Goal: Contribute content: Contribute content

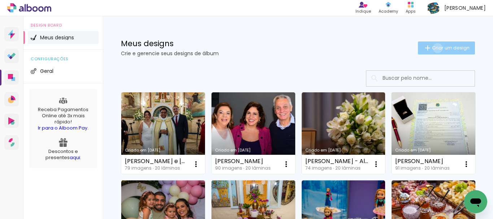
click at [432, 48] on span "Criar um design" at bounding box center [451, 48] width 38 height 5
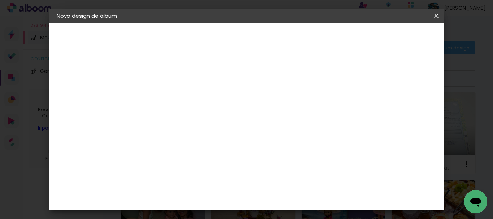
click at [175, 99] on input at bounding box center [175, 96] width 0 height 11
type input "[PERSON_NAME] - Batizado"
type paper-input "[PERSON_NAME] - Batizado"
click at [0, 0] on slot "Avançar" at bounding box center [0, 0] width 0 height 0
click at [222, 137] on input at bounding box center [193, 137] width 73 height 9
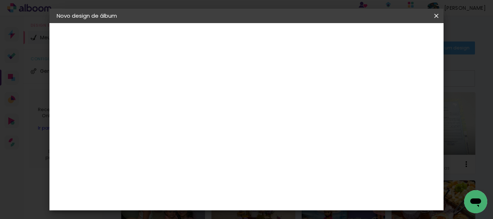
click at [207, 138] on input at bounding box center [193, 137] width 73 height 9
type input "lui"
type paper-input "lui"
click at [194, 161] on div "[PERSON_NAME]" at bounding box center [194, 163] width 48 height 6
click at [0, 0] on slot "Tamanho Livre" at bounding box center [0, 0] width 0 height 0
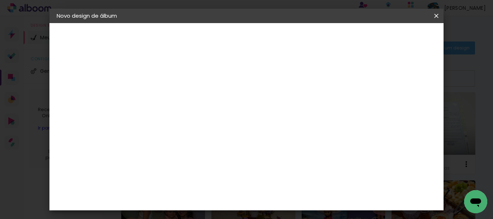
click at [205, 162] on div "[PERSON_NAME]" at bounding box center [194, 163] width 48 height 6
click at [294, 42] on paper-button "Avançar" at bounding box center [276, 38] width 35 height 12
click at [203, 120] on input "text" at bounding box center [189, 125] width 28 height 11
click at [0, 0] on slot "Slim Book" at bounding box center [0, 0] width 0 height 0
type input "Slim Book"
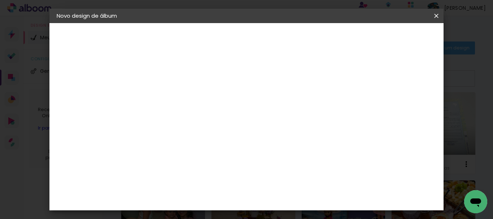
scroll to position [108, 0]
click at [224, 133] on span "30 x 70" at bounding box center [207, 140] width 34 height 15
click at [0, 0] on slot "Avançar" at bounding box center [0, 0] width 0 height 0
click at [295, 40] on span "Iniciar design" at bounding box center [286, 41] width 17 height 10
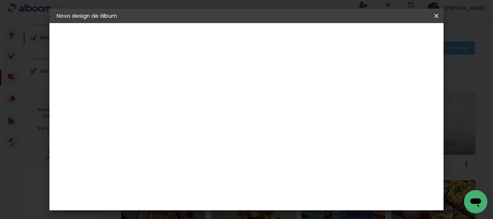
click at [295, 40] on span "Iniciar design" at bounding box center [286, 41] width 17 height 10
click at [295, 42] on span "Iniciar design" at bounding box center [286, 41] width 17 height 10
click at [295, 40] on span "Iniciar design" at bounding box center [286, 41] width 17 height 10
click at [436, 18] on iron-icon at bounding box center [436, 15] width 9 height 7
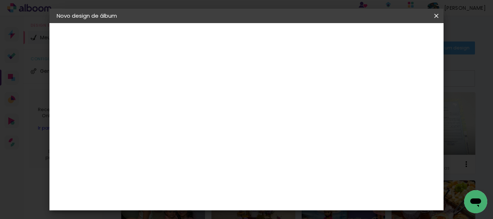
click at [295, 38] on span "Iniciar design" at bounding box center [286, 41] width 17 height 10
click at [0, 0] on slot "Voltar" at bounding box center [0, 0] width 0 height 0
click at [214, 117] on div "Escolha o tamanho" at bounding box center [193, 134] width 42 height 34
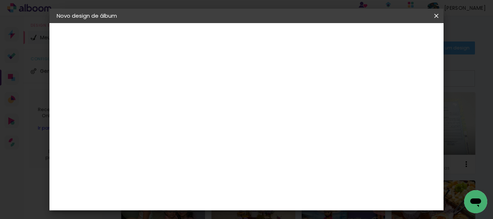
click at [0, 0] on slot "Voltar" at bounding box center [0, 0] width 0 height 0
click at [186, 136] on input "lui" at bounding box center [186, 137] width 59 height 9
type input "luiz"
type paper-input "luiz"
click at [434, 16] on iron-icon at bounding box center [436, 15] width 9 height 7
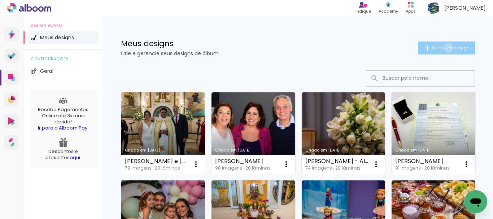
click at [442, 48] on span "Criar um design" at bounding box center [451, 48] width 38 height 5
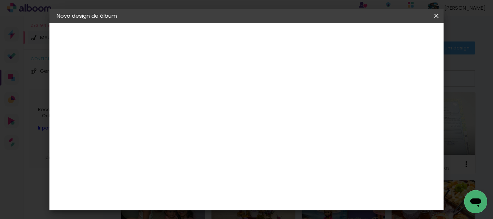
click at [435, 18] on iron-icon at bounding box center [436, 15] width 9 height 7
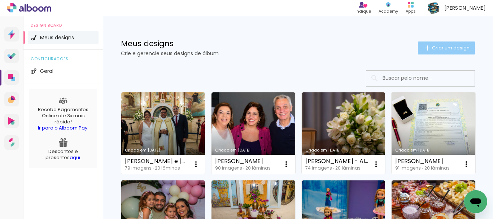
click at [432, 46] on span "Criar um design" at bounding box center [451, 48] width 38 height 5
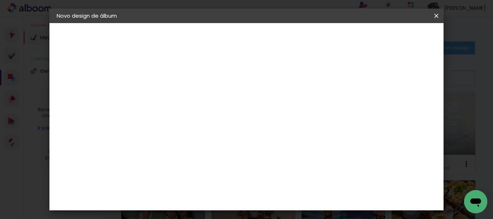
click at [175, 99] on input at bounding box center [175, 96] width 0 height 11
type input "[PERSON_NAME] - Batizado"
type paper-input "[PERSON_NAME] - Batizado"
click at [0, 0] on slot "Avançar" at bounding box center [0, 0] width 0 height 0
click at [215, 133] on input at bounding box center [186, 137] width 59 height 9
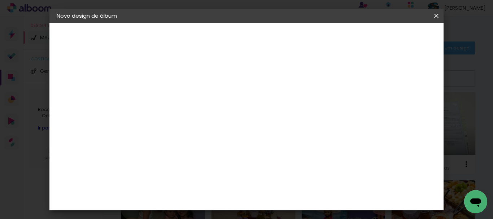
type input "lui"
type paper-input "lui"
click at [196, 163] on div "[PERSON_NAME]" at bounding box center [194, 163] width 48 height 6
click at [0, 0] on slot "Avançar" at bounding box center [0, 0] width 0 height 0
click at [203, 122] on input "text" at bounding box center [189, 125] width 28 height 11
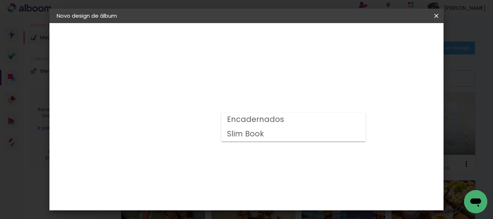
click at [0, 0] on slot "Slim Book" at bounding box center [0, 0] width 0 height 0
type input "Slim Book"
click at [224, 142] on span "30 x 70" at bounding box center [207, 149] width 34 height 15
click at [0, 0] on slot "Avançar" at bounding box center [0, 0] width 0 height 0
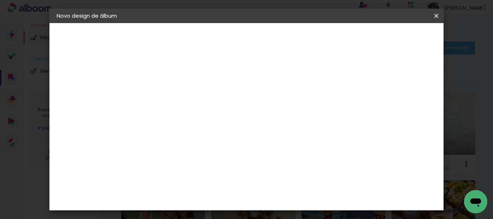
click at [295, 40] on span "Iniciar design" at bounding box center [286, 41] width 17 height 10
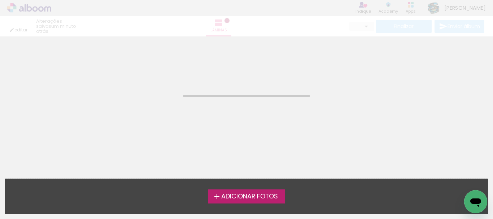
click at [262, 196] on span "Adicionar Fotos" at bounding box center [249, 197] width 57 height 7
click at [0, 0] on input "file" at bounding box center [0, 0] width 0 height 0
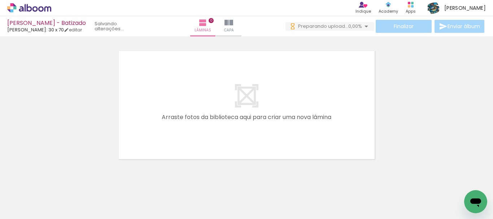
scroll to position [0, 607]
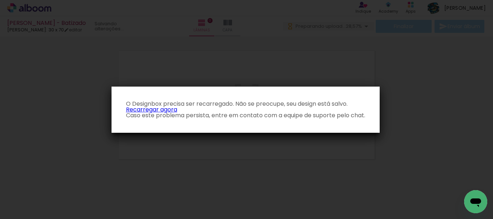
click at [165, 110] on link "Recarregar agora" at bounding box center [151, 109] width 51 height 8
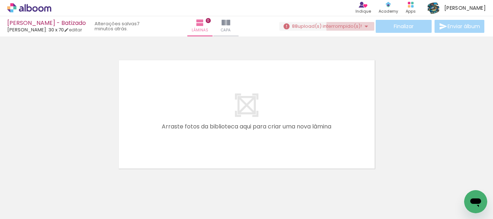
click at [362, 26] on iron-icon at bounding box center [366, 26] width 9 height 9
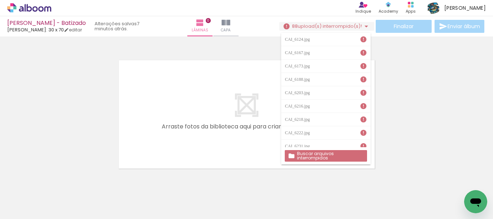
click at [0, 0] on slot "Buscar arquivos interrompidos" at bounding box center [0, 0] width 0 height 0
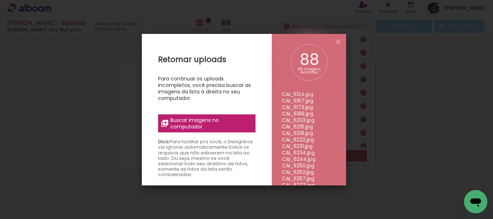
click at [210, 120] on span "Buscar imagens no computador" at bounding box center [210, 123] width 81 height 13
click at [0, 0] on input "file" at bounding box center [0, 0] width 0 height 0
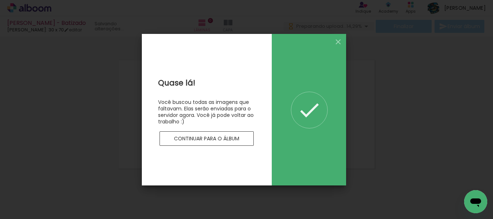
click at [0, 0] on slot "Continuar para o álbum" at bounding box center [0, 0] width 0 height 0
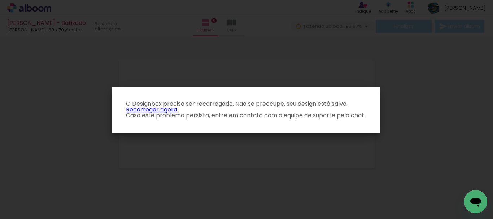
click at [140, 109] on link "Recarregar agora" at bounding box center [151, 109] width 51 height 8
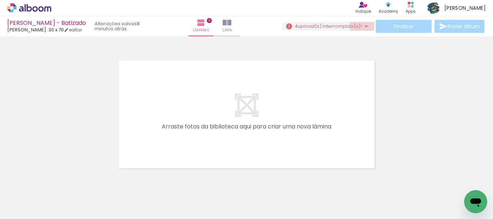
click at [365, 26] on iron-icon at bounding box center [366, 26] width 9 height 9
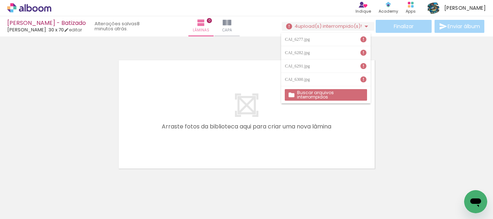
click at [0, 0] on slot "Buscar arquivos interrompidos" at bounding box center [0, 0] width 0 height 0
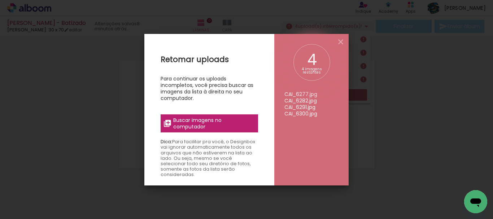
click at [230, 124] on span "Buscar imagens no computador" at bounding box center [213, 123] width 81 height 13
click at [0, 0] on input "file" at bounding box center [0, 0] width 0 height 0
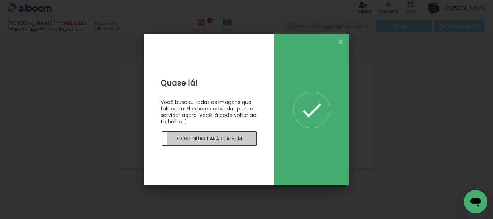
click at [0, 0] on slot "Continuar para o álbum" at bounding box center [0, 0] width 0 height 0
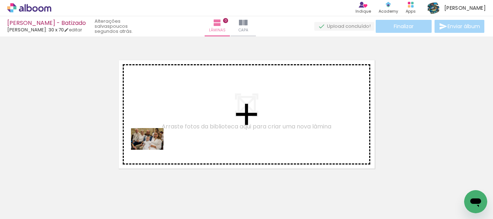
drag, startPoint x: 77, startPoint y: 202, endPoint x: 126, endPoint y: 195, distance: 49.2
click at [153, 149] on quentale-workspace at bounding box center [246, 109] width 493 height 219
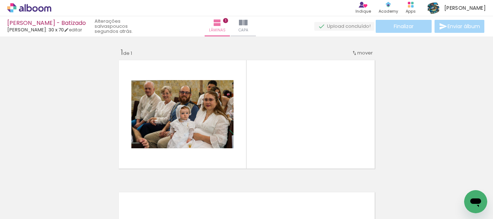
scroll to position [9, 0]
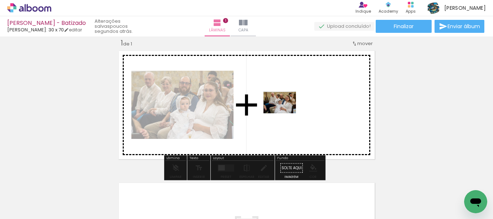
drag, startPoint x: 114, startPoint y: 198, endPoint x: 285, endPoint y: 113, distance: 191.4
click at [285, 113] on quentale-workspace at bounding box center [246, 109] width 493 height 219
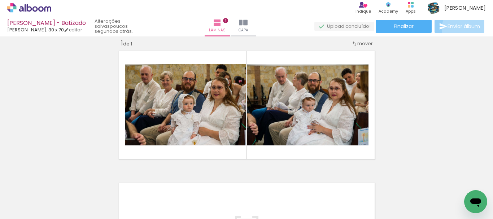
click at [464, 29] on span "Enviar álbum" at bounding box center [464, 26] width 33 height 5
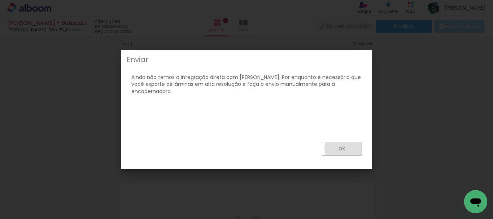
click at [347, 149] on paper-button "ok" at bounding box center [342, 149] width 40 height 14
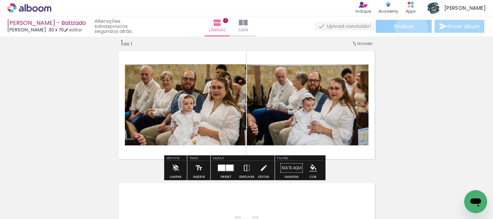
click at [409, 29] on span "Finalizar" at bounding box center [404, 26] width 20 height 5
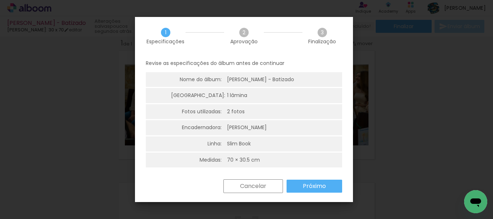
click at [0, 0] on slot "Próximo" at bounding box center [0, 0] width 0 height 0
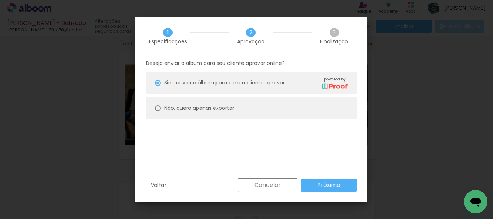
click at [0, 0] on slot "Próximo" at bounding box center [0, 0] width 0 height 0
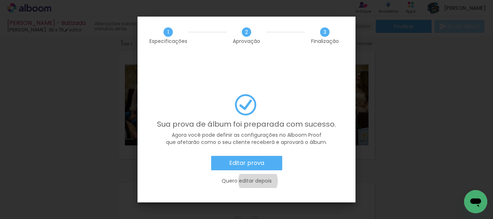
click at [0, 0] on slot "Quero editar depois" at bounding box center [0, 0] width 0 height 0
